Goal: Information Seeking & Learning: Compare options

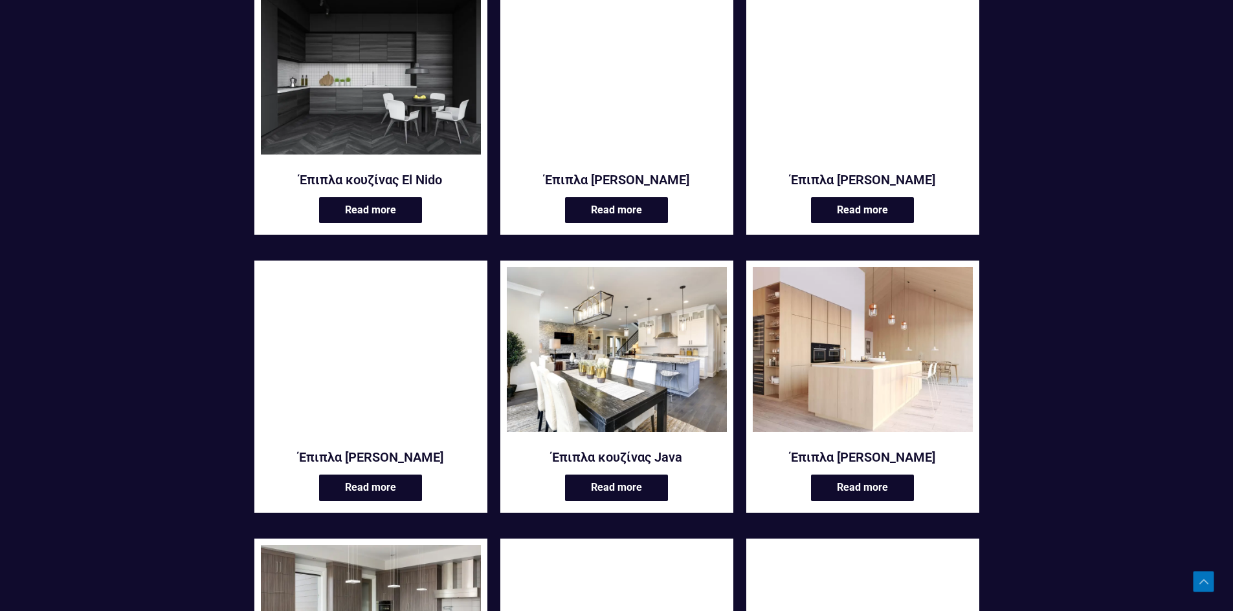
scroll to position [1100, 0]
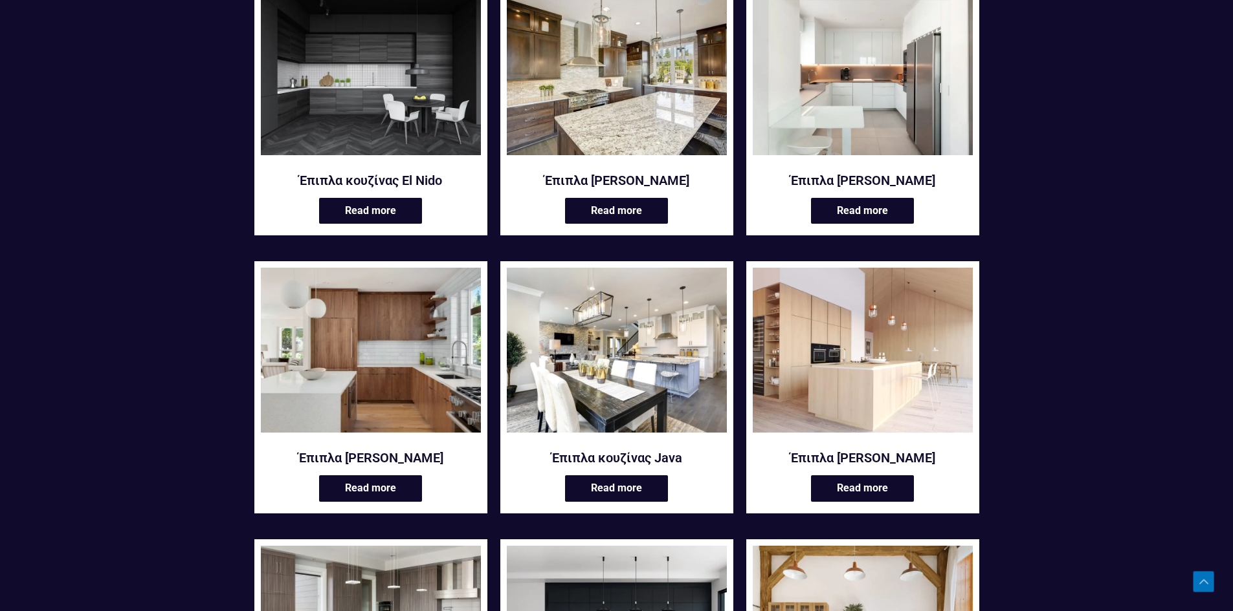
click at [418, 336] on img at bounding box center [371, 350] width 220 height 165
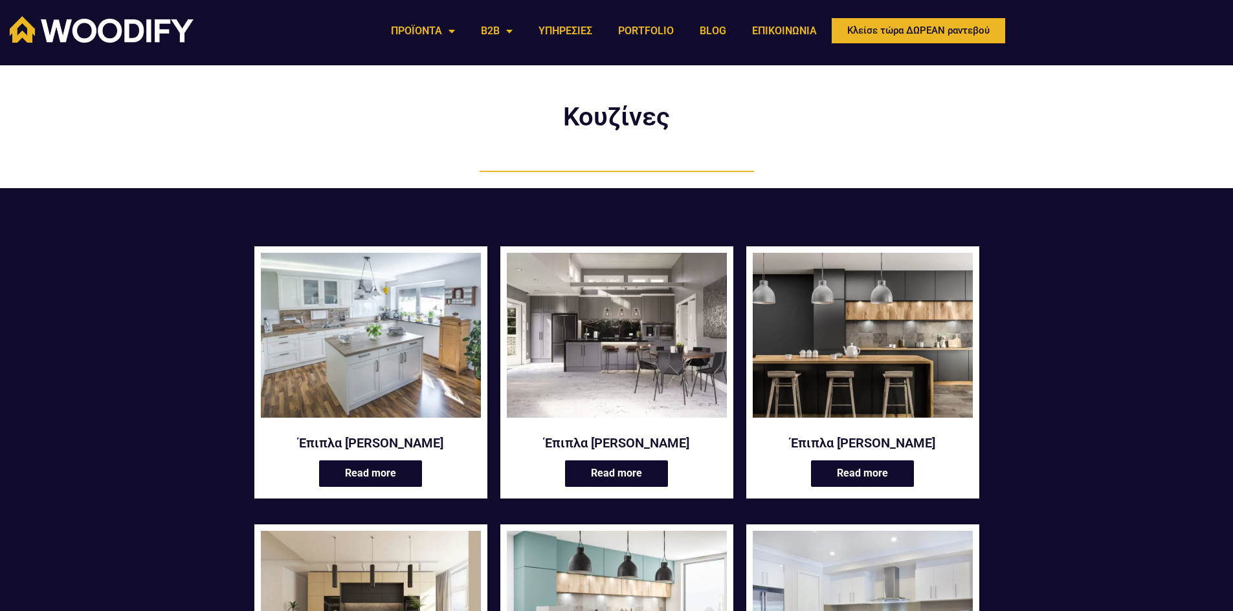
scroll to position [0, 0]
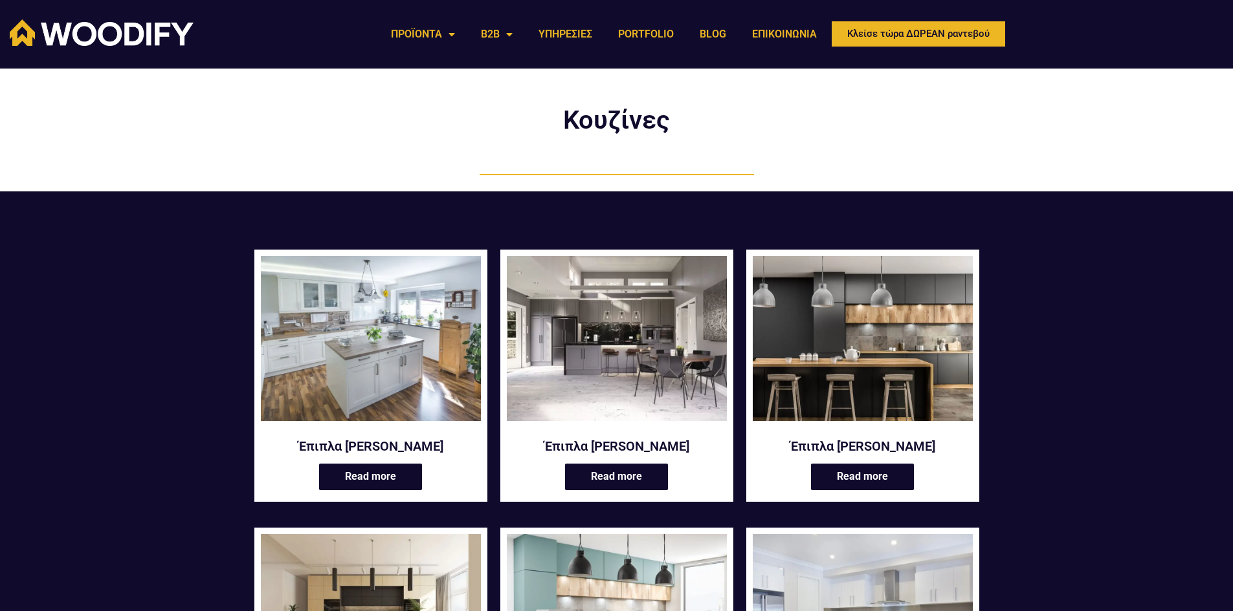
click at [389, 335] on img at bounding box center [371, 338] width 220 height 165
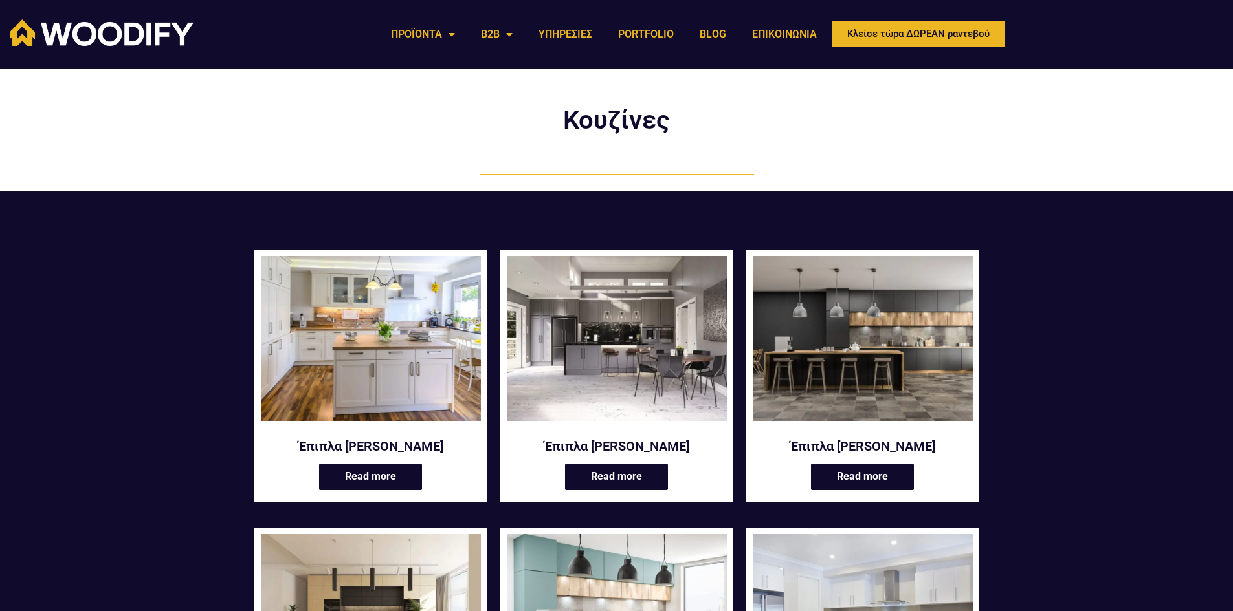
click at [894, 357] on img at bounding box center [863, 338] width 220 height 165
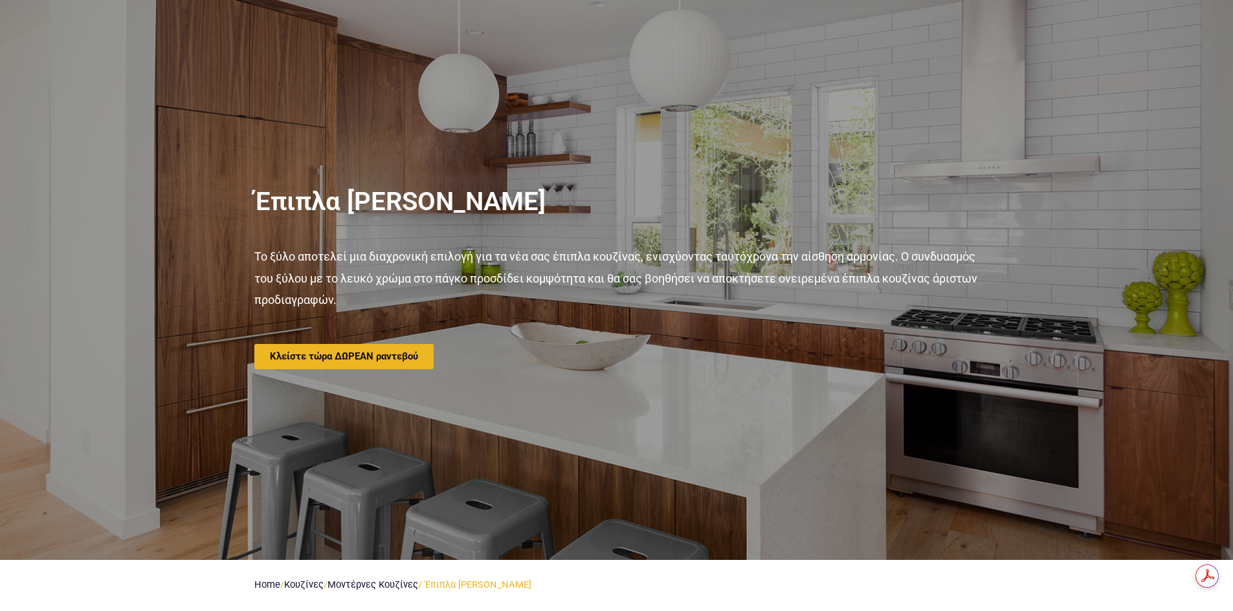
scroll to position [65, 0]
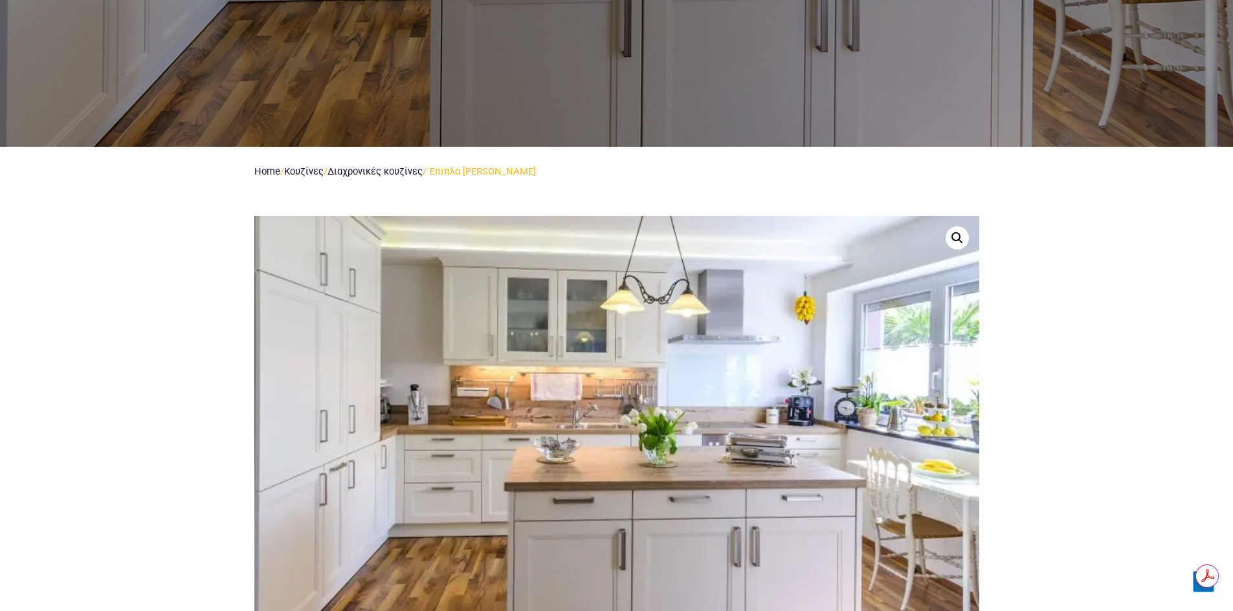
scroll to position [518, 0]
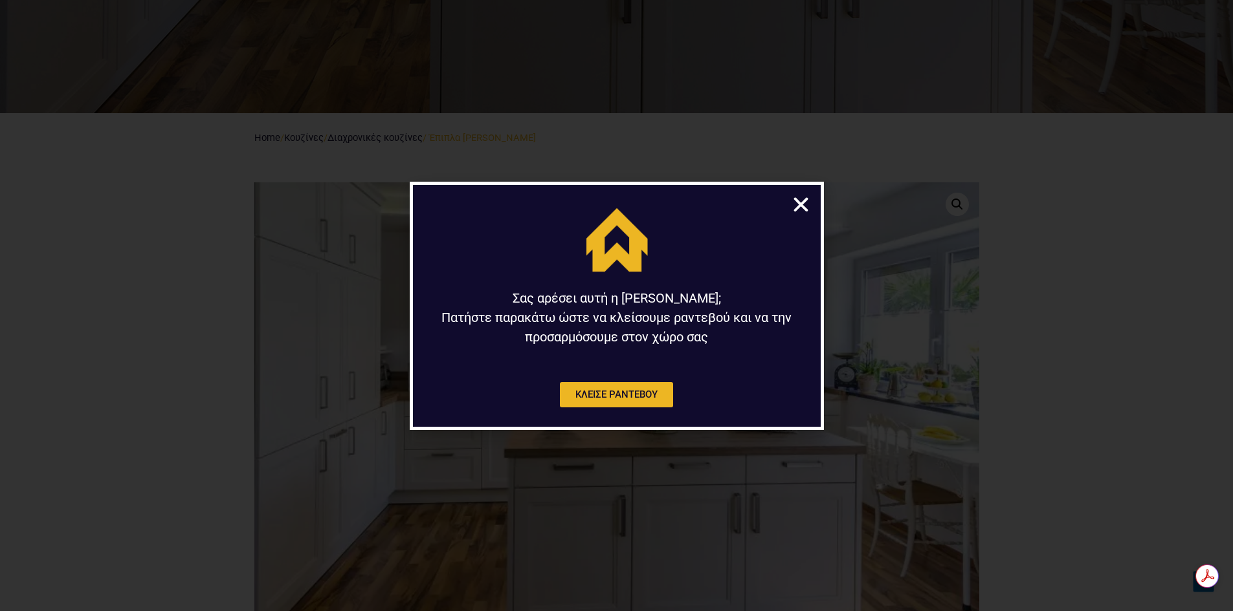
click at [797, 206] on icon "Close" at bounding box center [801, 205] width 20 height 20
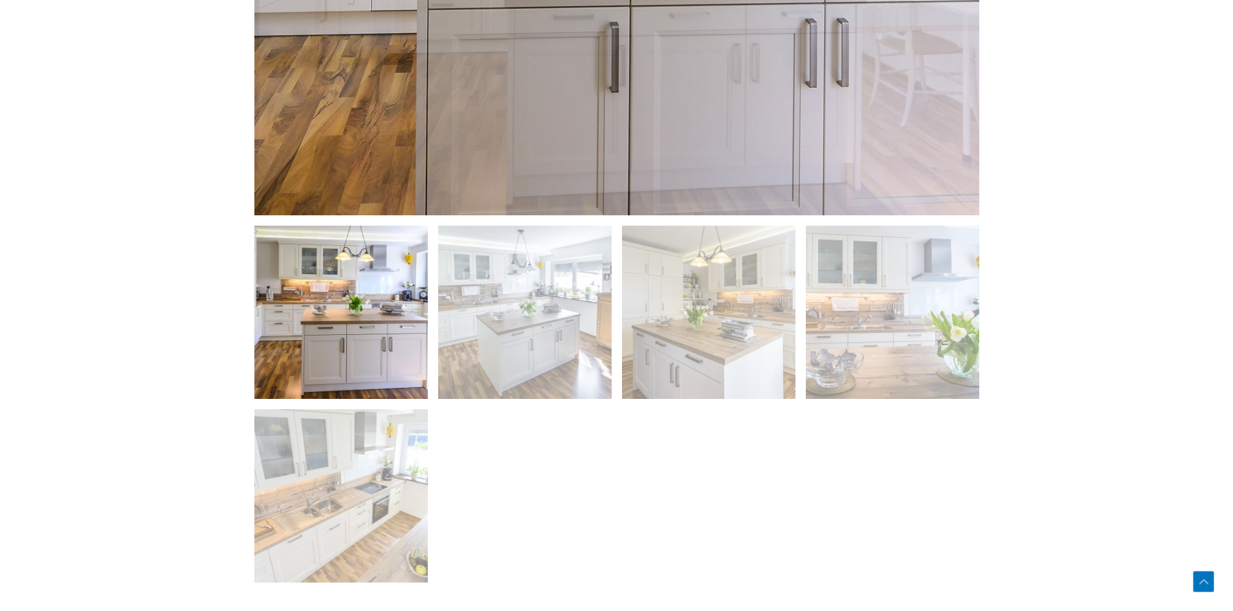
scroll to position [971, 0]
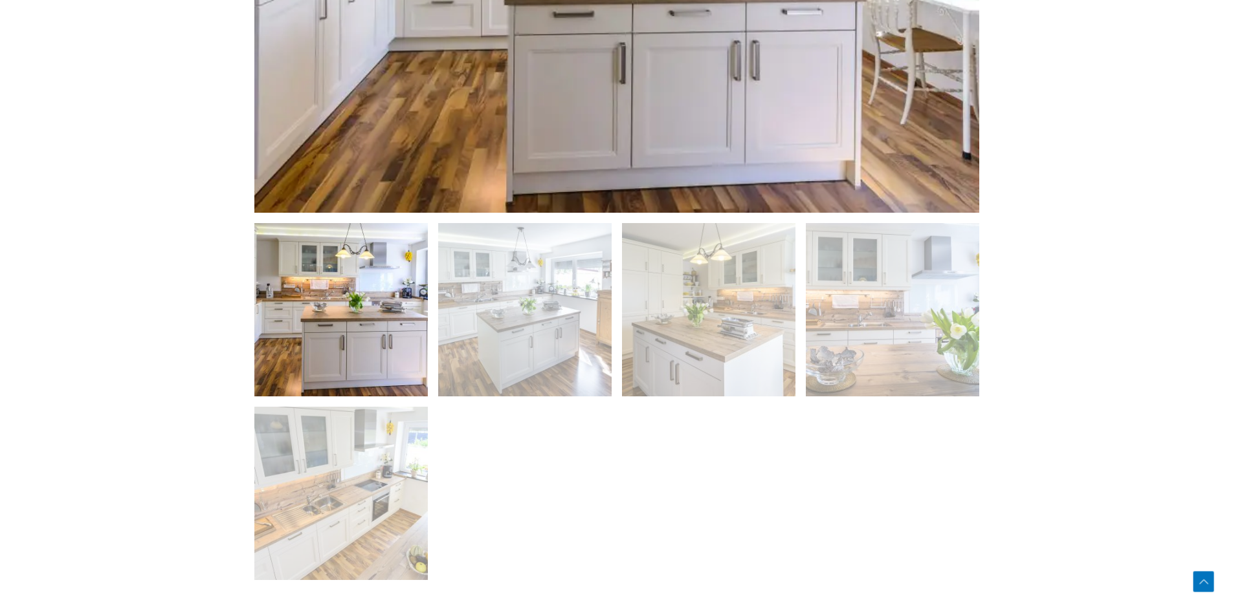
click at [307, 335] on img at bounding box center [340, 309] width 173 height 173
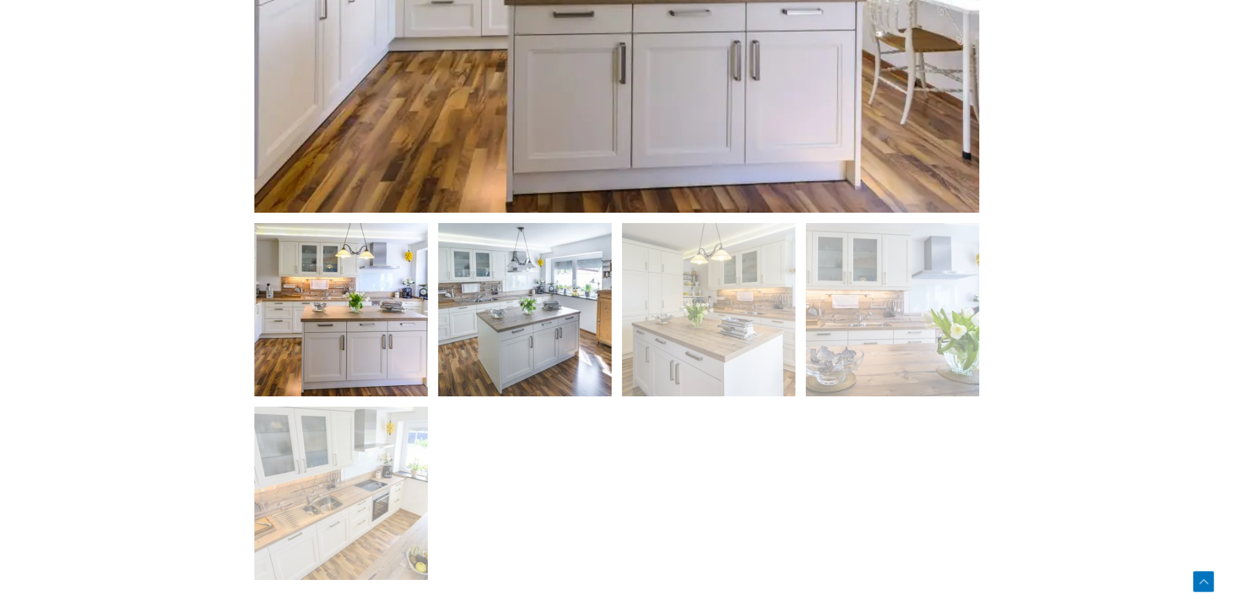
click at [522, 329] on img at bounding box center [524, 309] width 173 height 173
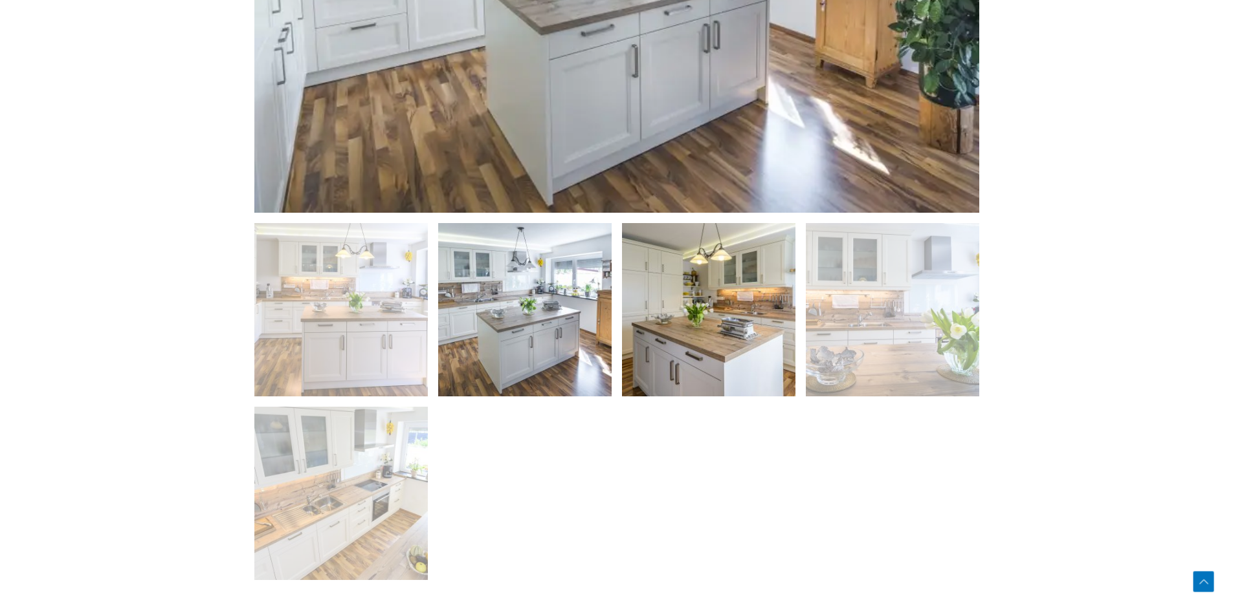
click at [701, 327] on img at bounding box center [708, 309] width 173 height 173
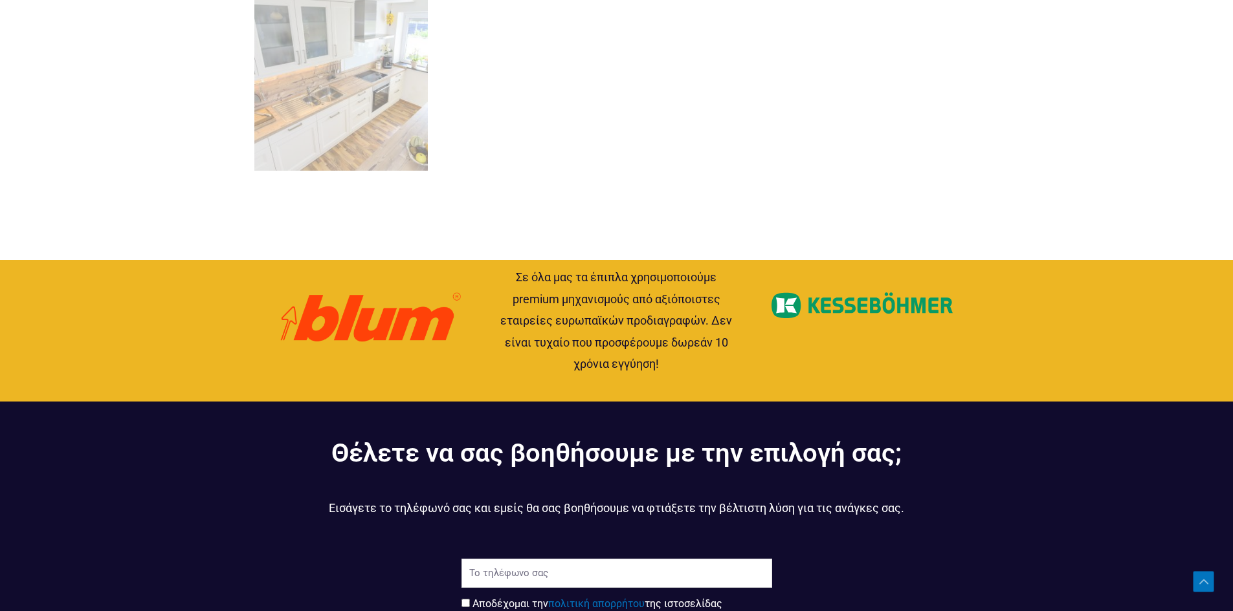
scroll to position [1488, 0]
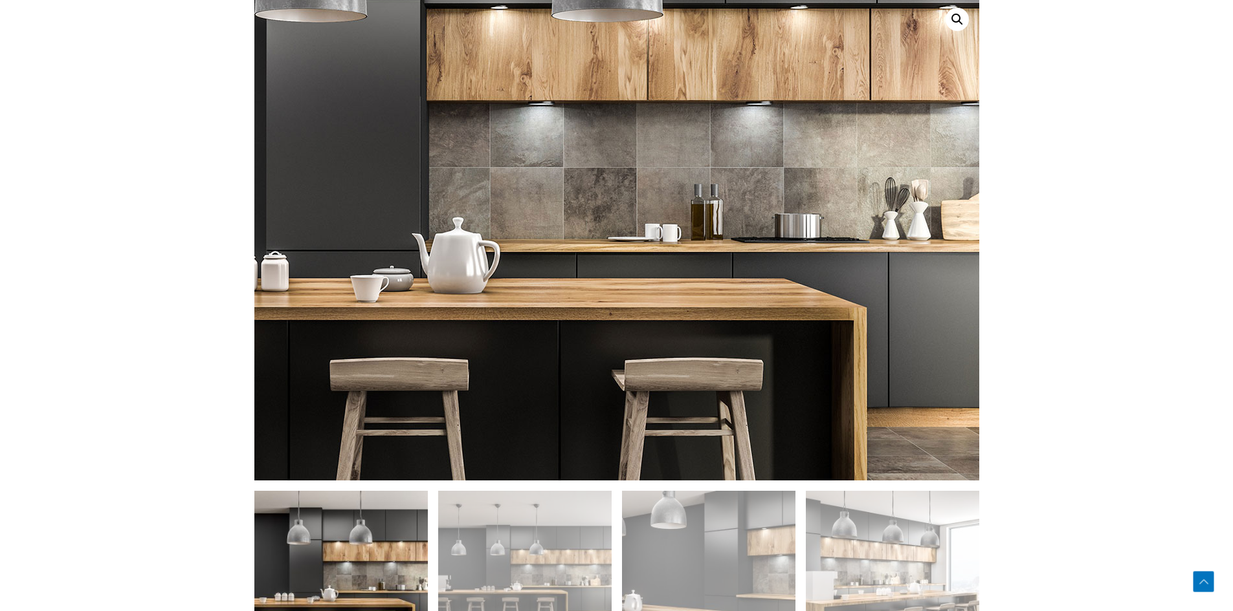
scroll to position [647, 0]
